Goal: Task Accomplishment & Management: Complete application form

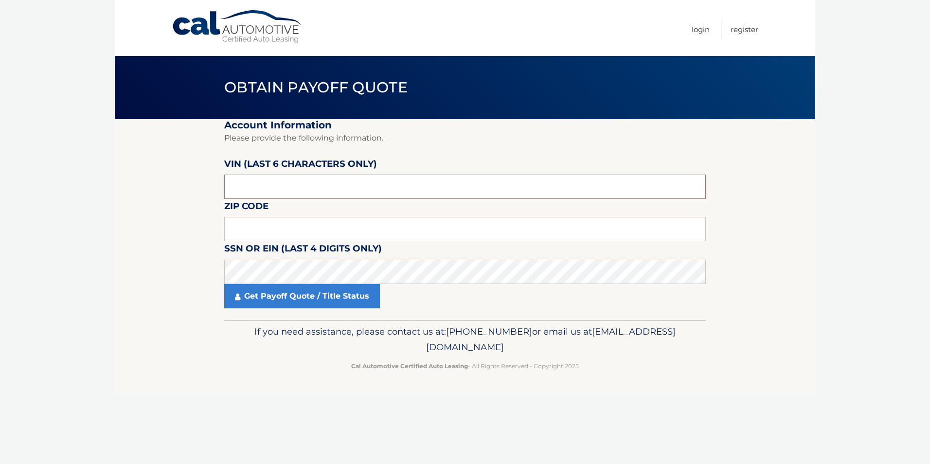
click at [280, 183] on input "text" at bounding box center [464, 187] width 481 height 24
type input "192075"
type input "14224"
click button "For Originating Dealer" at bounding box center [0, 0] width 0 height 0
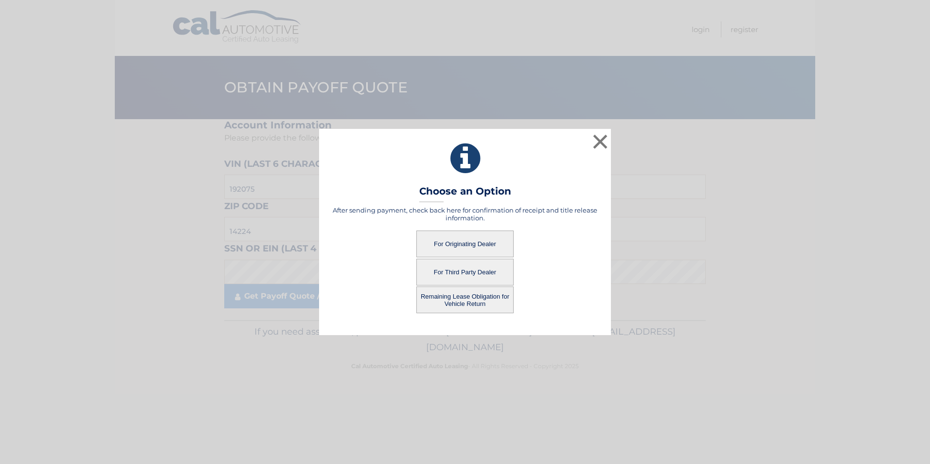
click at [474, 271] on button "For Third Party Dealer" at bounding box center [464, 272] width 97 height 27
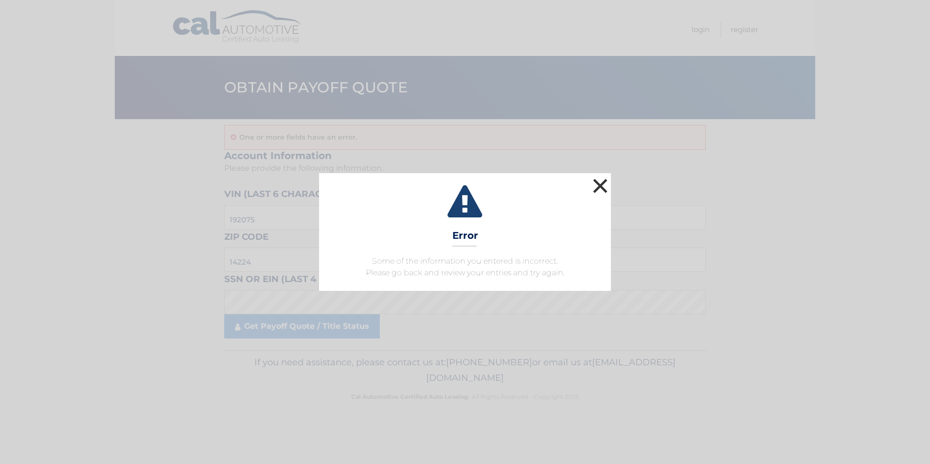
click at [600, 185] on button "×" at bounding box center [599, 185] width 19 height 19
